Goal: Transaction & Acquisition: Purchase product/service

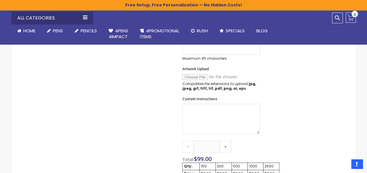
scroll to position [332, 0]
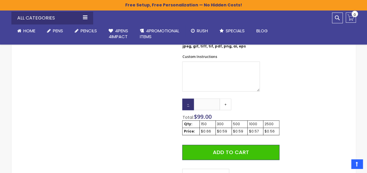
click at [188, 103] on link "-" at bounding box center [188, 105] width 12 height 12
click at [225, 103] on link "+" at bounding box center [226, 105] width 12 height 12
click at [186, 104] on link "-" at bounding box center [188, 105] width 12 height 12
type input "***"
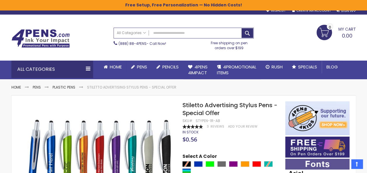
scroll to position [0, 0]
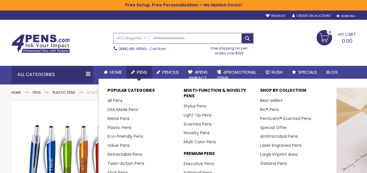
click at [147, 74] on span "Pens" at bounding box center [142, 72] width 10 height 6
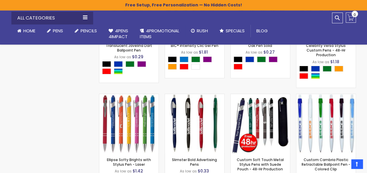
scroll to position [1631, 0]
